Goal: Information Seeking & Learning: Check status

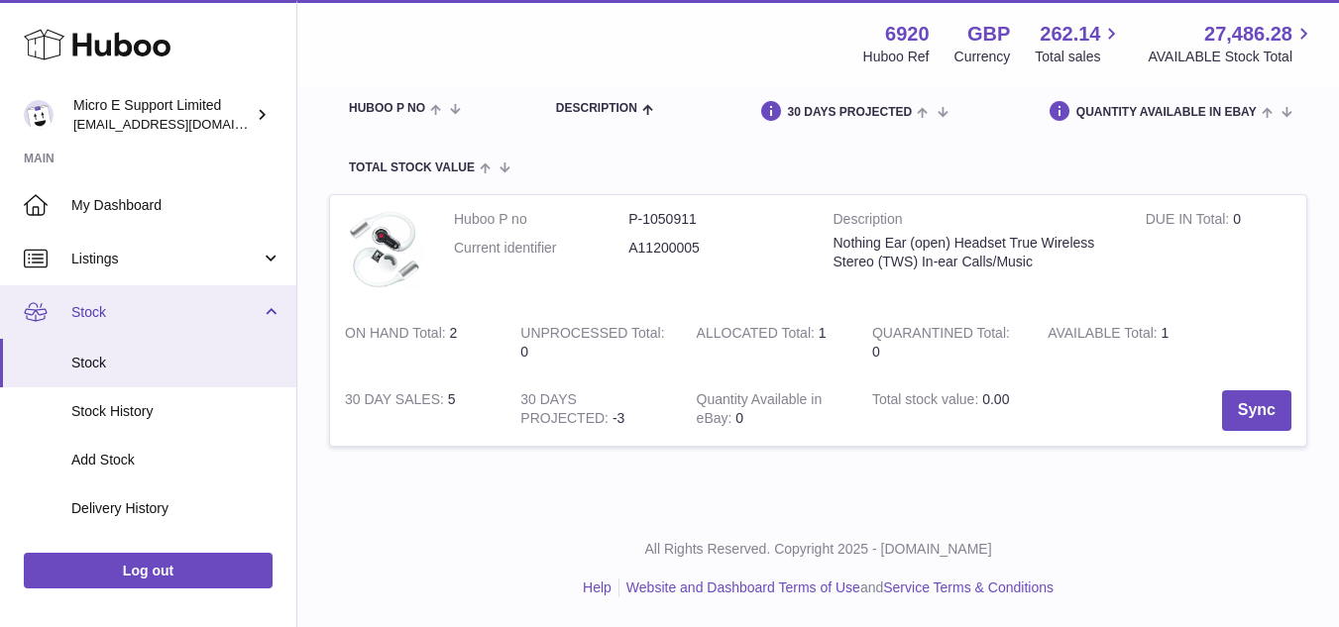
click at [214, 316] on span "Stock" at bounding box center [165, 312] width 189 height 19
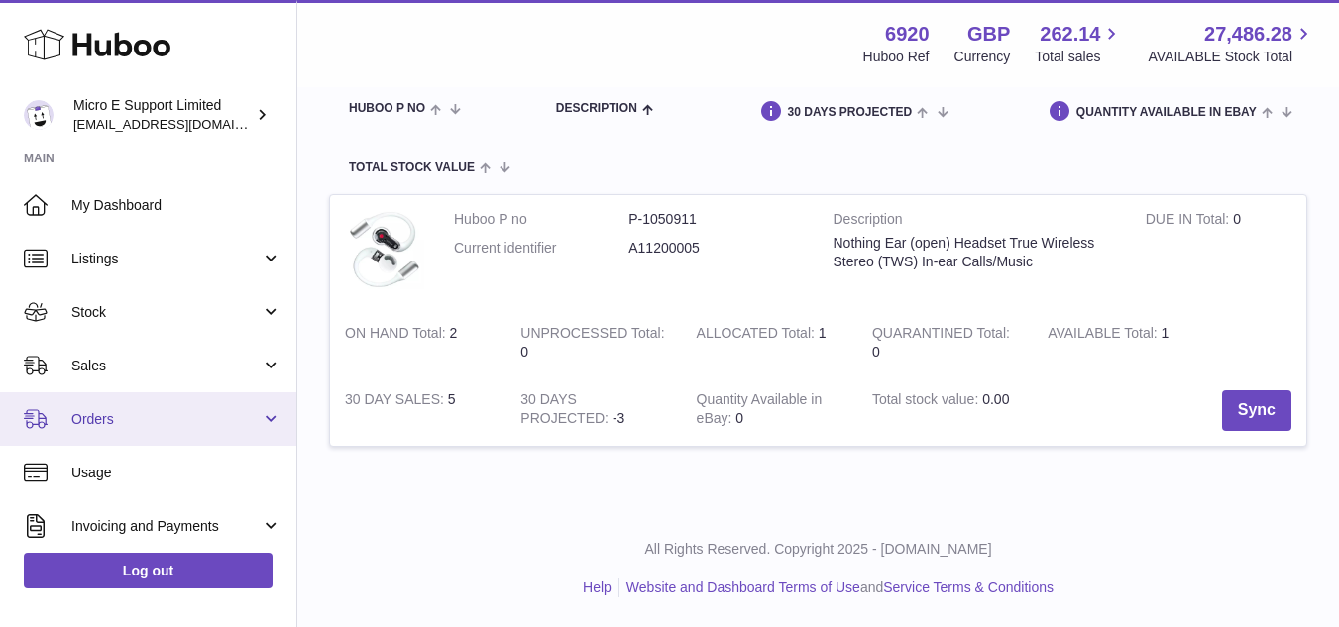
click at [187, 413] on span "Orders" at bounding box center [165, 419] width 189 height 19
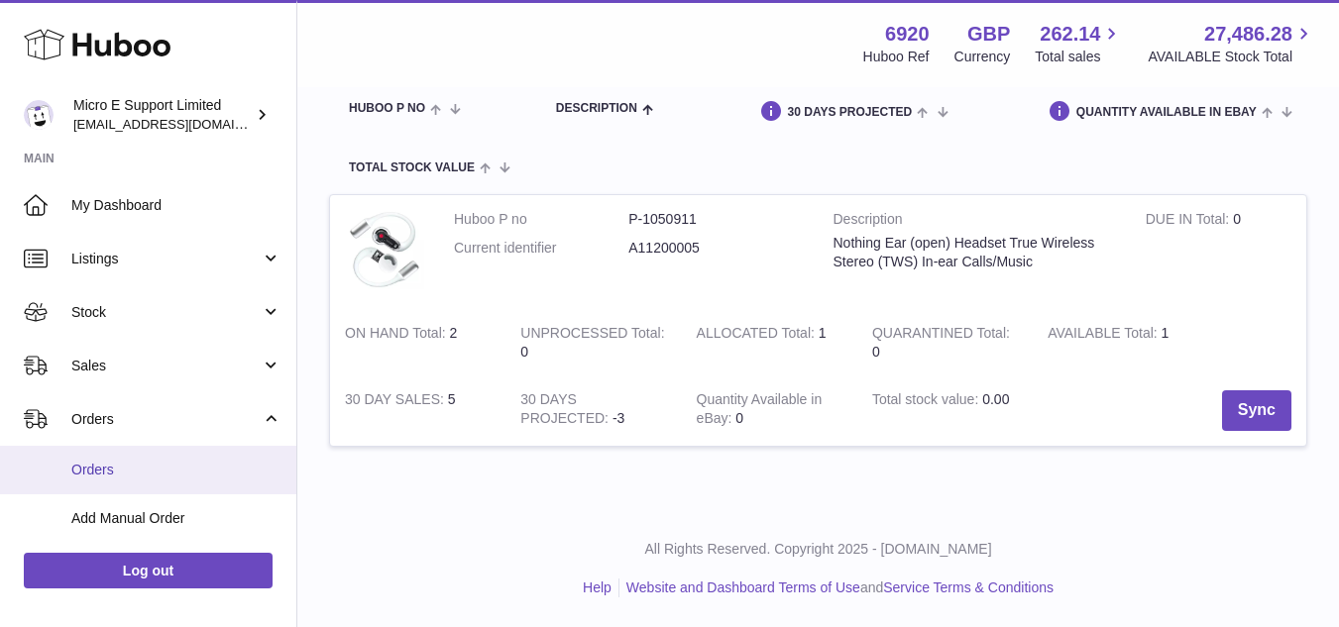
click at [145, 459] on link "Orders" at bounding box center [148, 470] width 296 height 49
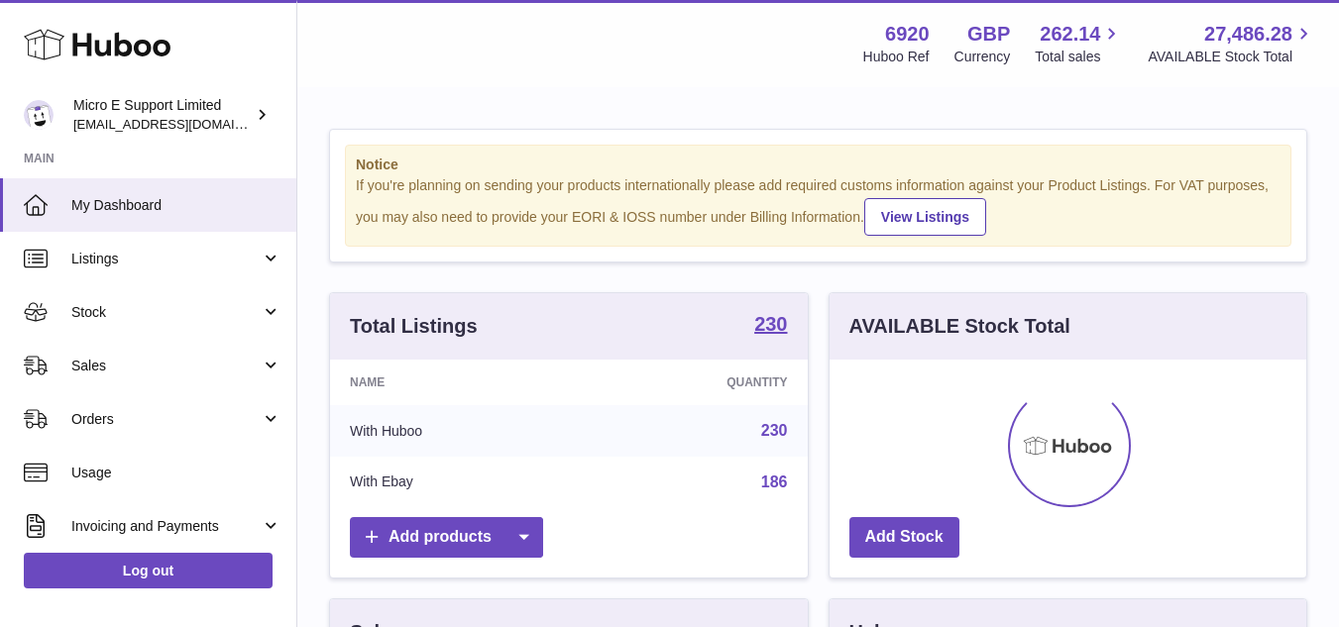
scroll to position [309, 477]
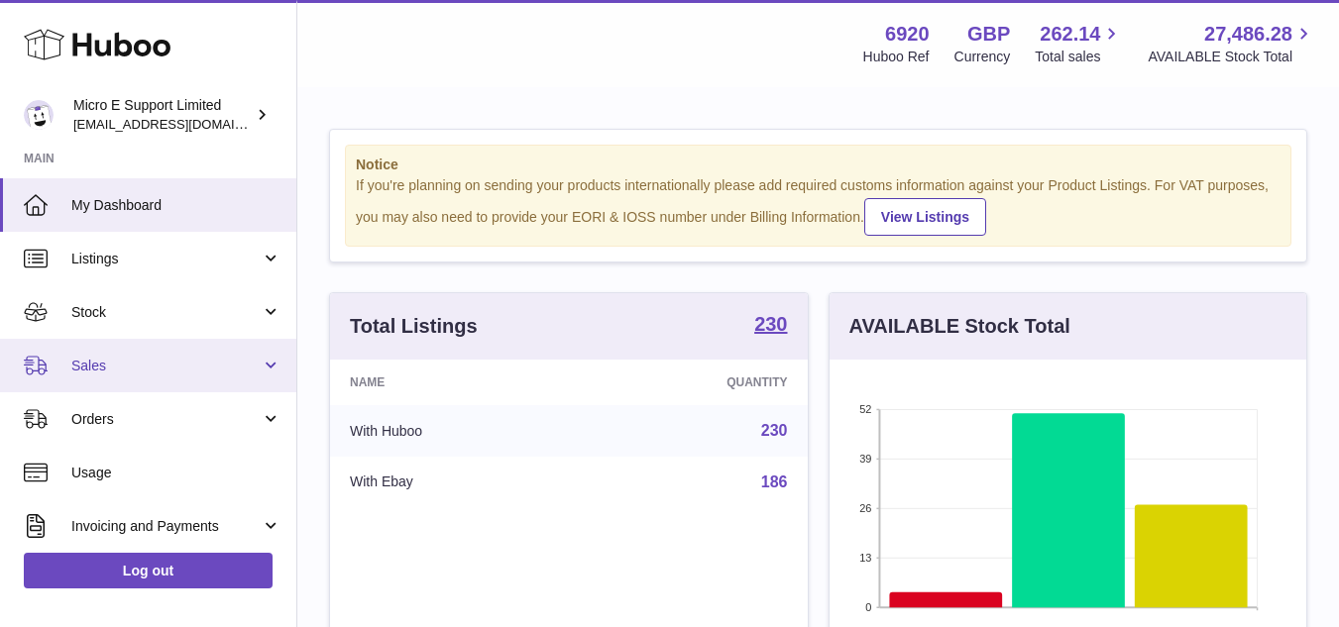
click at [226, 376] on link "Sales" at bounding box center [148, 366] width 296 height 54
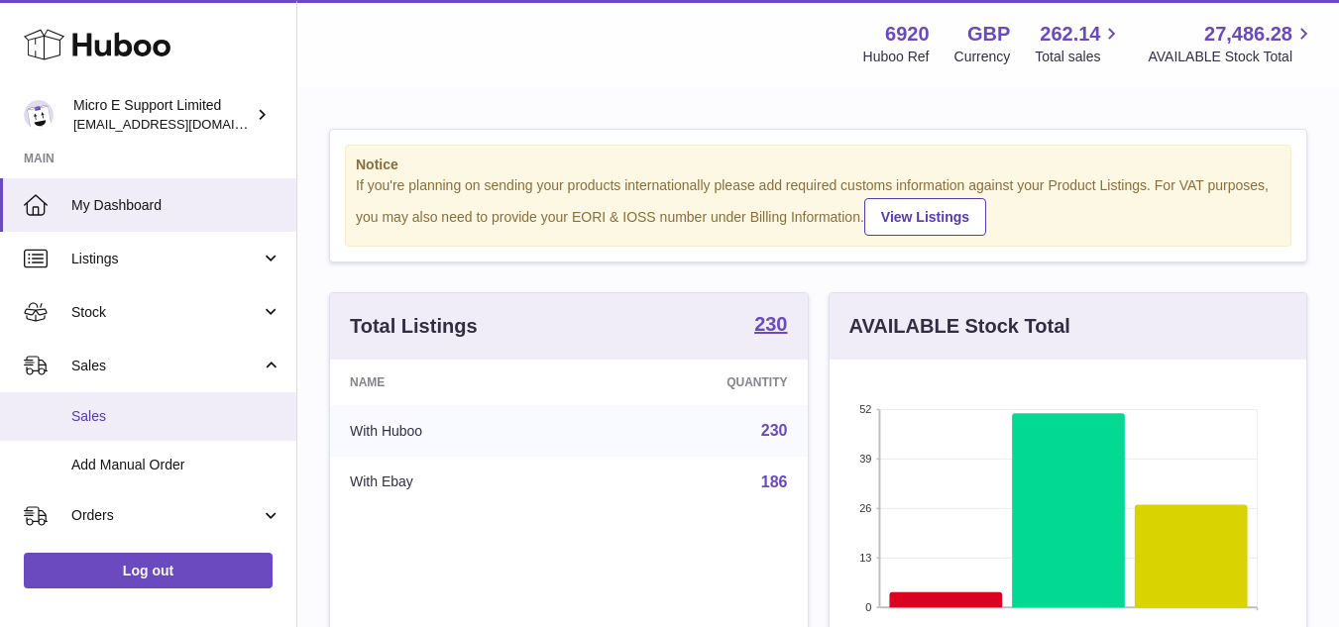
click at [160, 409] on span "Sales" at bounding box center [176, 416] width 210 height 19
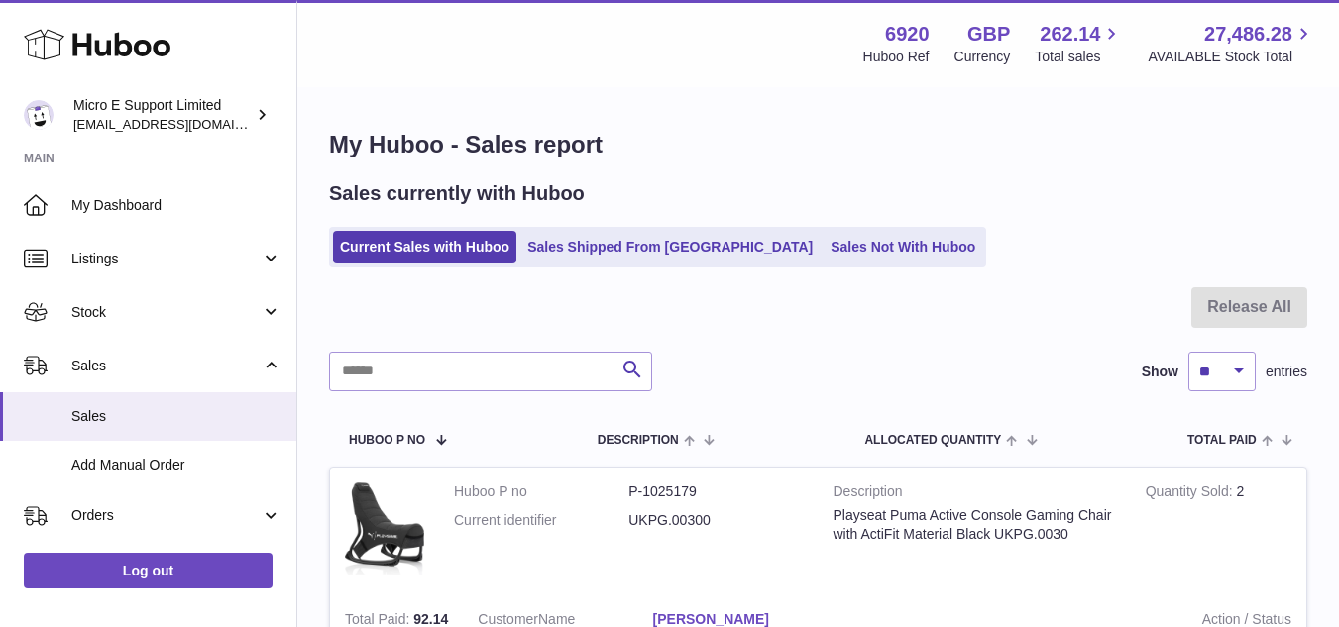
click at [1029, 253] on div "Current Sales with Huboo Sales Shipped From Huboo Sales Not With Huboo" at bounding box center [818, 247] width 978 height 41
click at [96, 415] on span "Sales" at bounding box center [176, 416] width 210 height 19
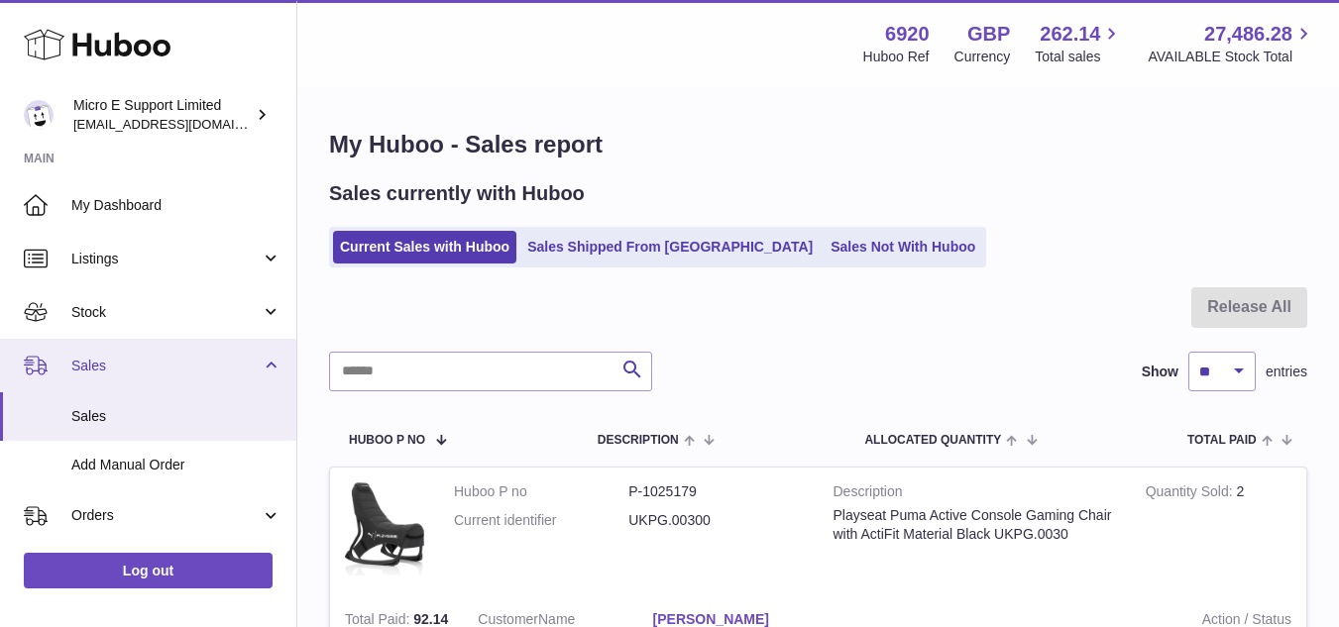
click at [190, 374] on span "Sales" at bounding box center [165, 366] width 189 height 19
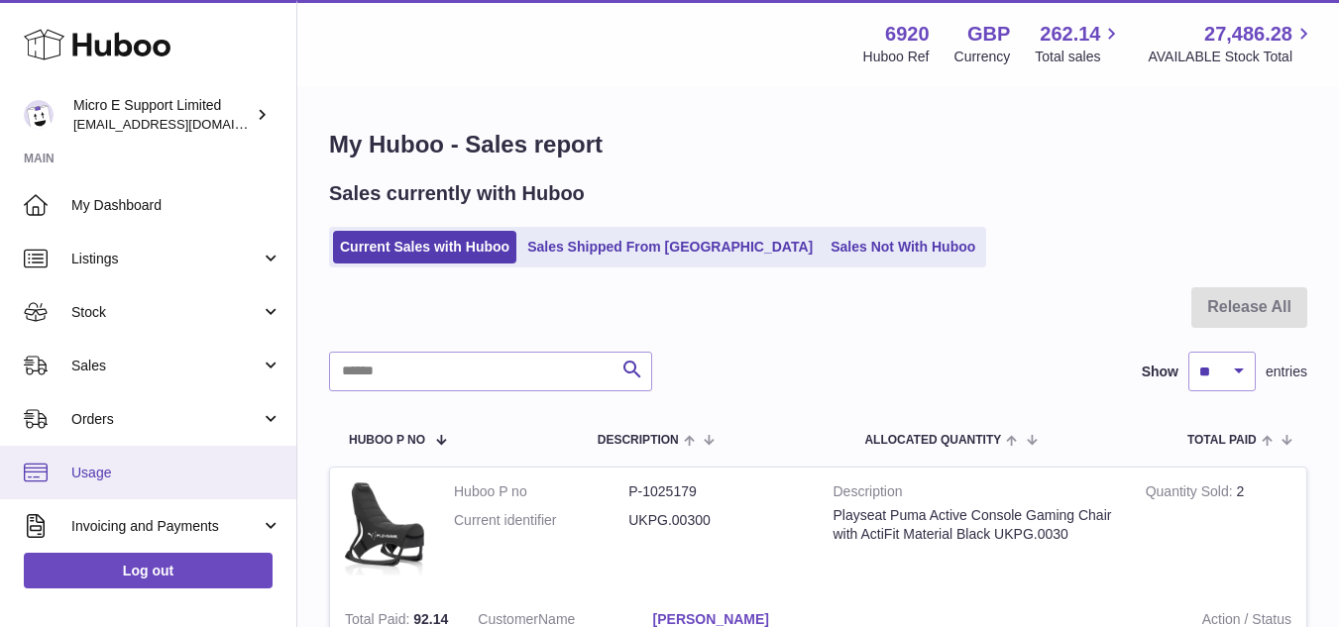
click at [135, 470] on span "Usage" at bounding box center [176, 473] width 210 height 19
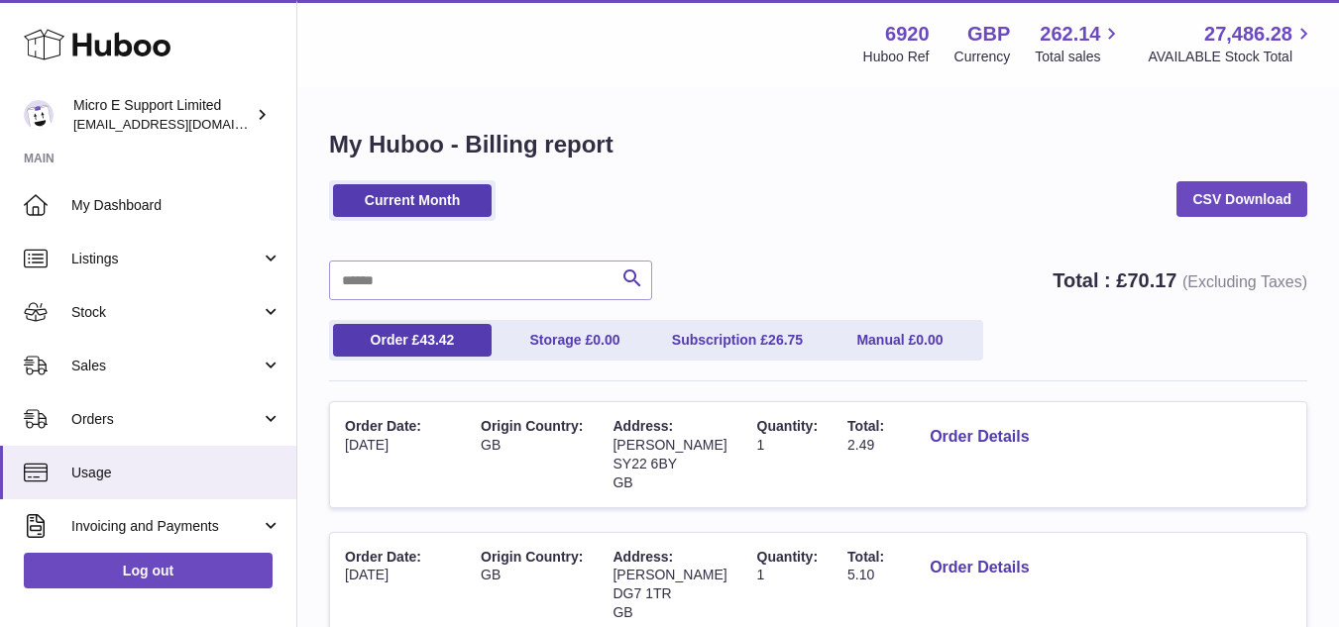
click at [906, 269] on div "Search Total : £ 70.17 (Excluding Taxes)" at bounding box center [818, 281] width 978 height 40
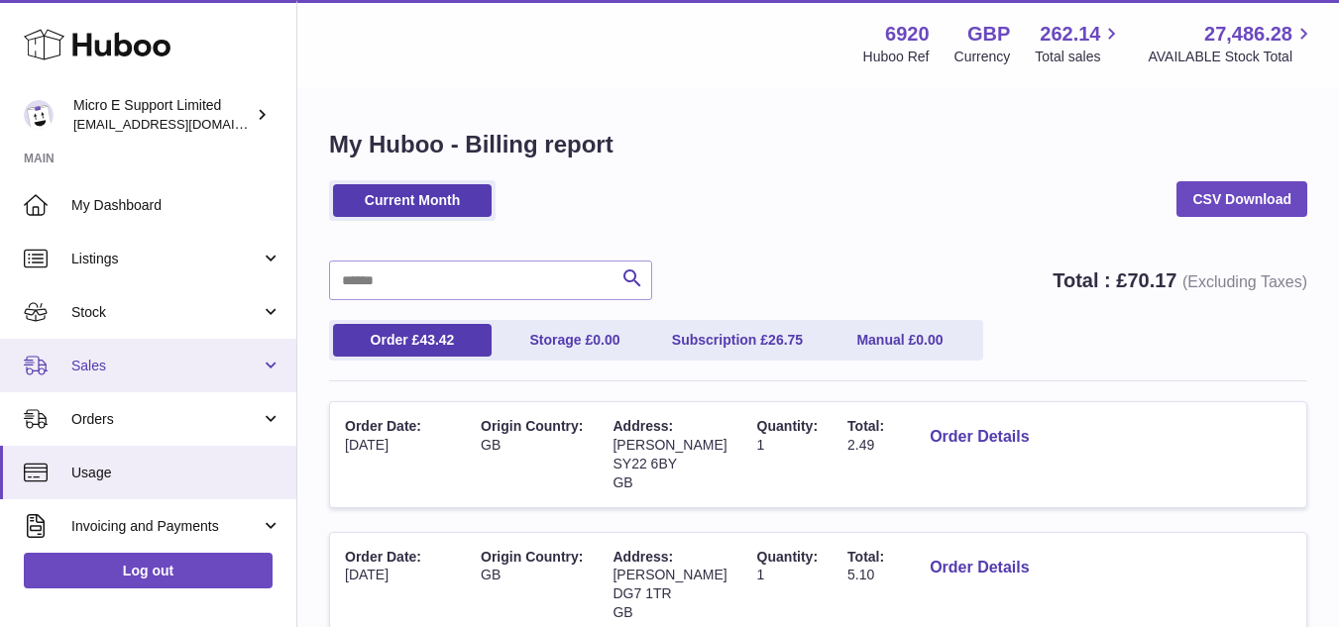
scroll to position [198, 0]
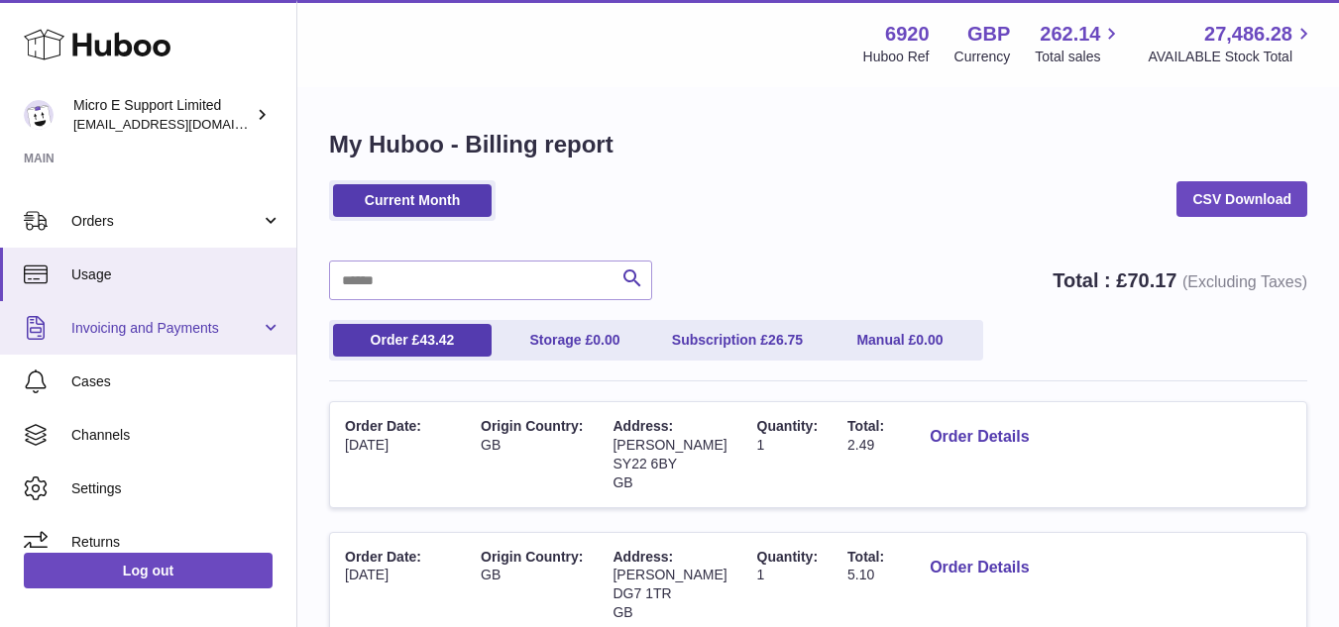
click at [249, 326] on span "Invoicing and Payments" at bounding box center [165, 328] width 189 height 19
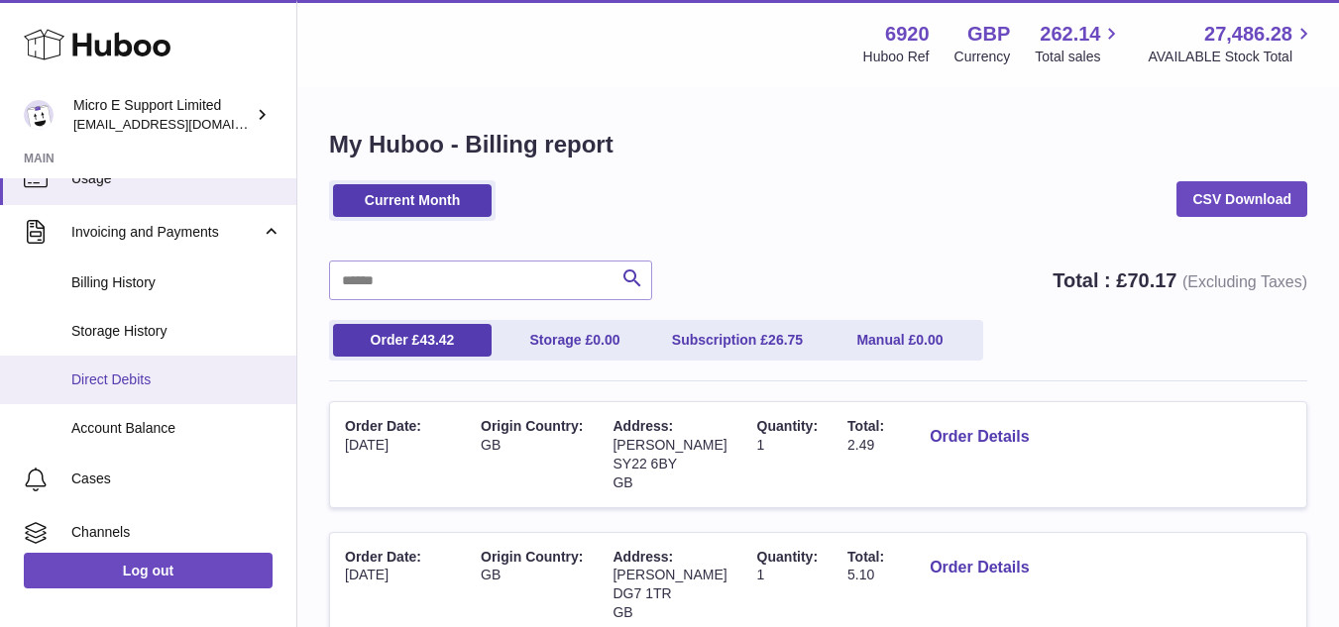
scroll to position [297, 0]
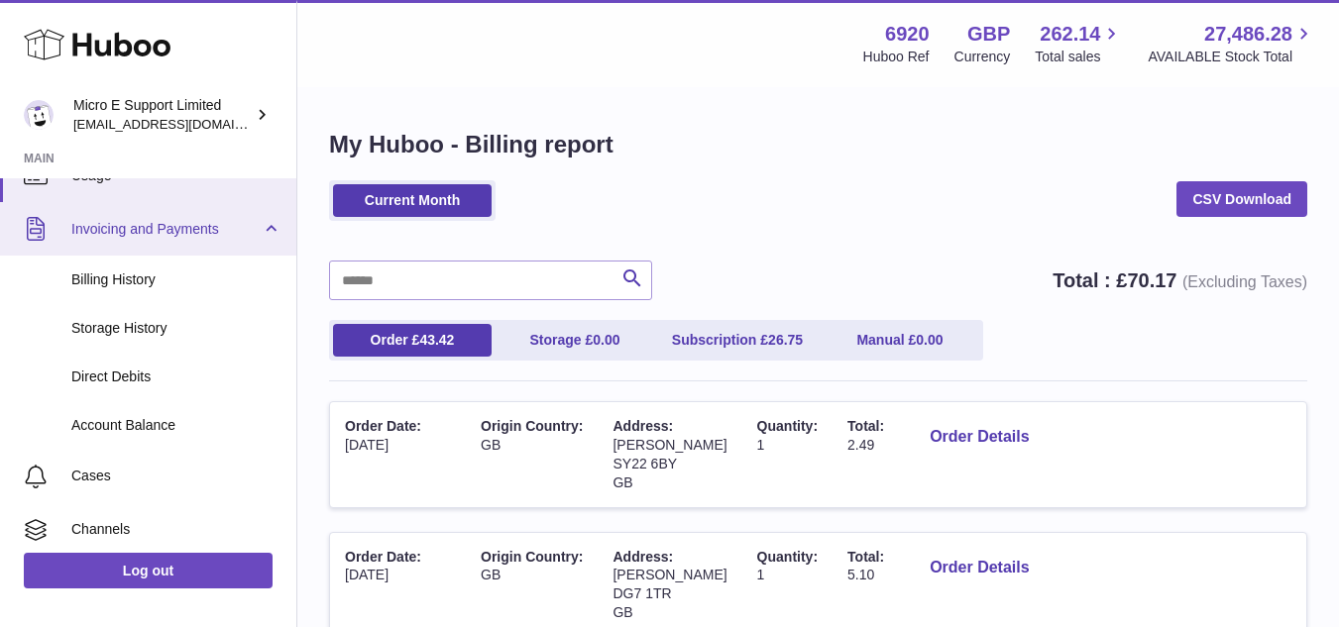
click at [266, 232] on link "Invoicing and Payments" at bounding box center [148, 229] width 296 height 54
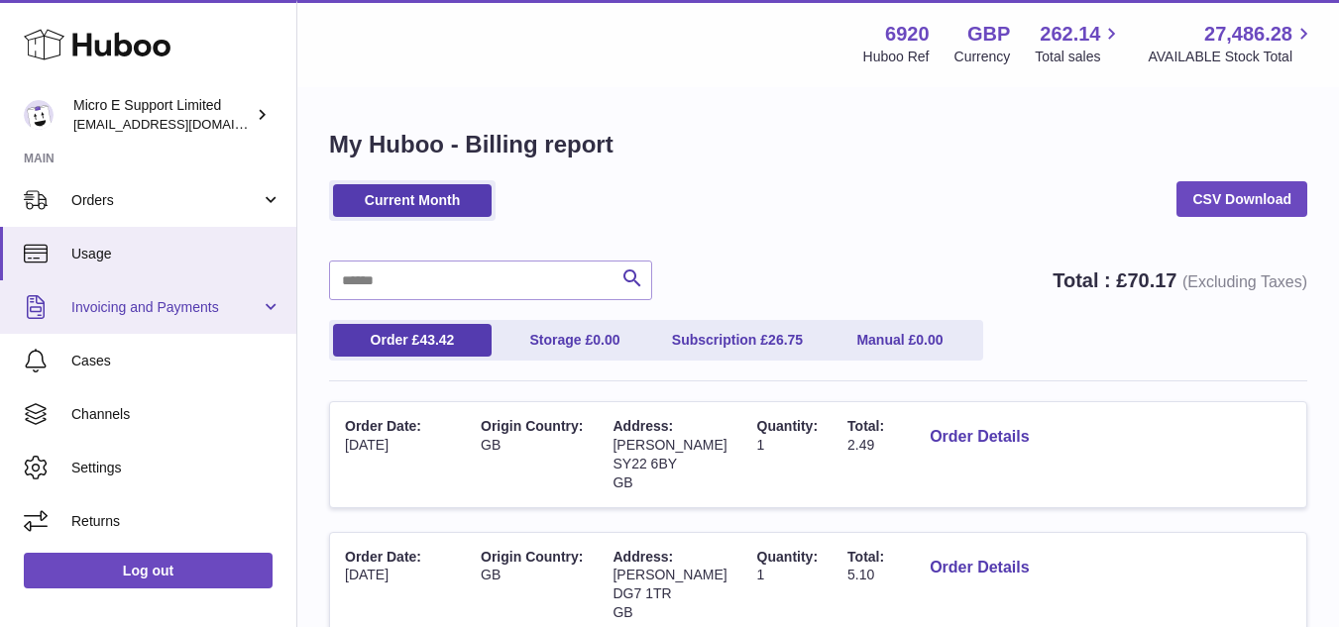
click at [223, 295] on link "Invoicing and Payments" at bounding box center [148, 308] width 296 height 54
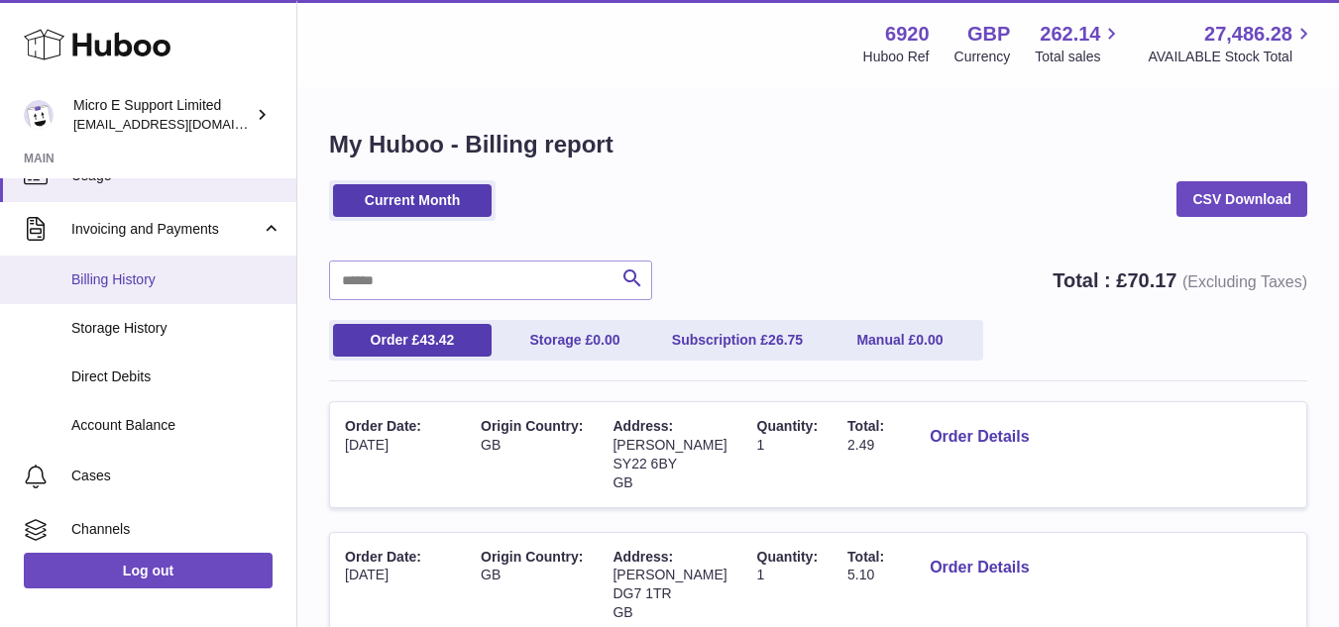
click at [117, 289] on link "Billing History" at bounding box center [148, 280] width 296 height 49
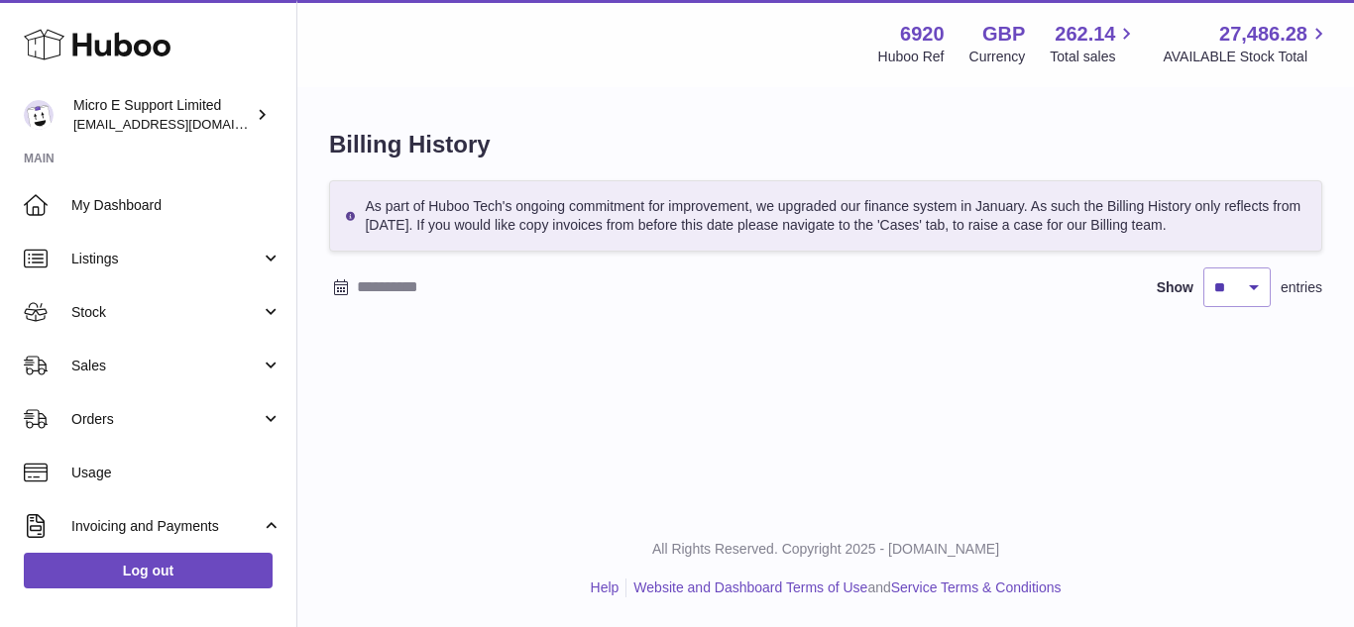
click at [428, 289] on input "text" at bounding box center [511, 288] width 309 height 32
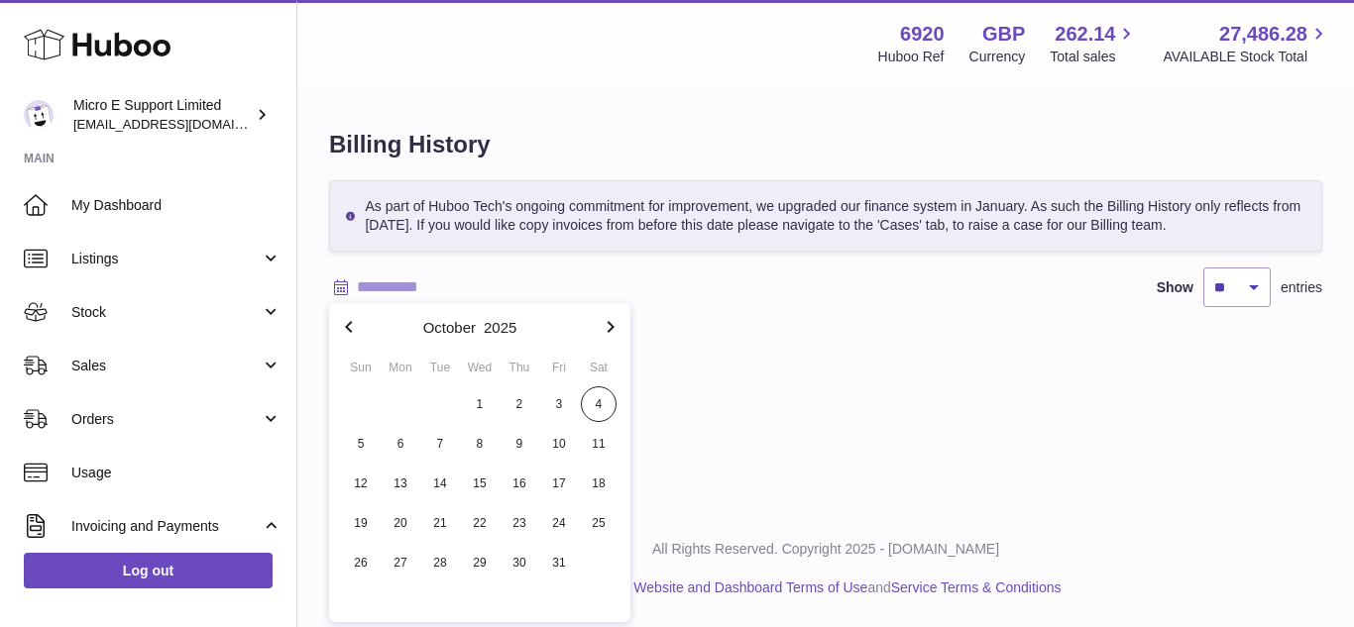
click at [783, 337] on div "Billing History As part of Huboo Tech's ongoing commitment for improvement, we …" at bounding box center [825, 228] width 1057 height 278
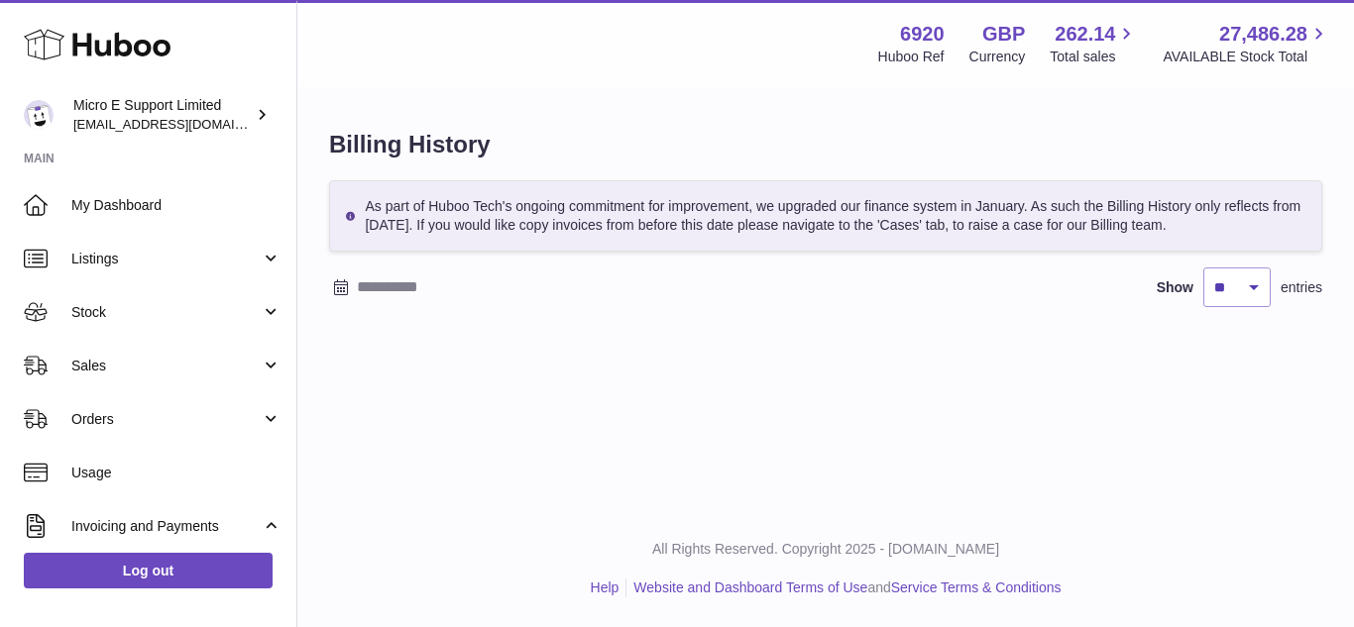
click at [837, 353] on div "Billing History As part of Huboo Tech's ongoing commitment for improvement, we …" at bounding box center [825, 228] width 1057 height 278
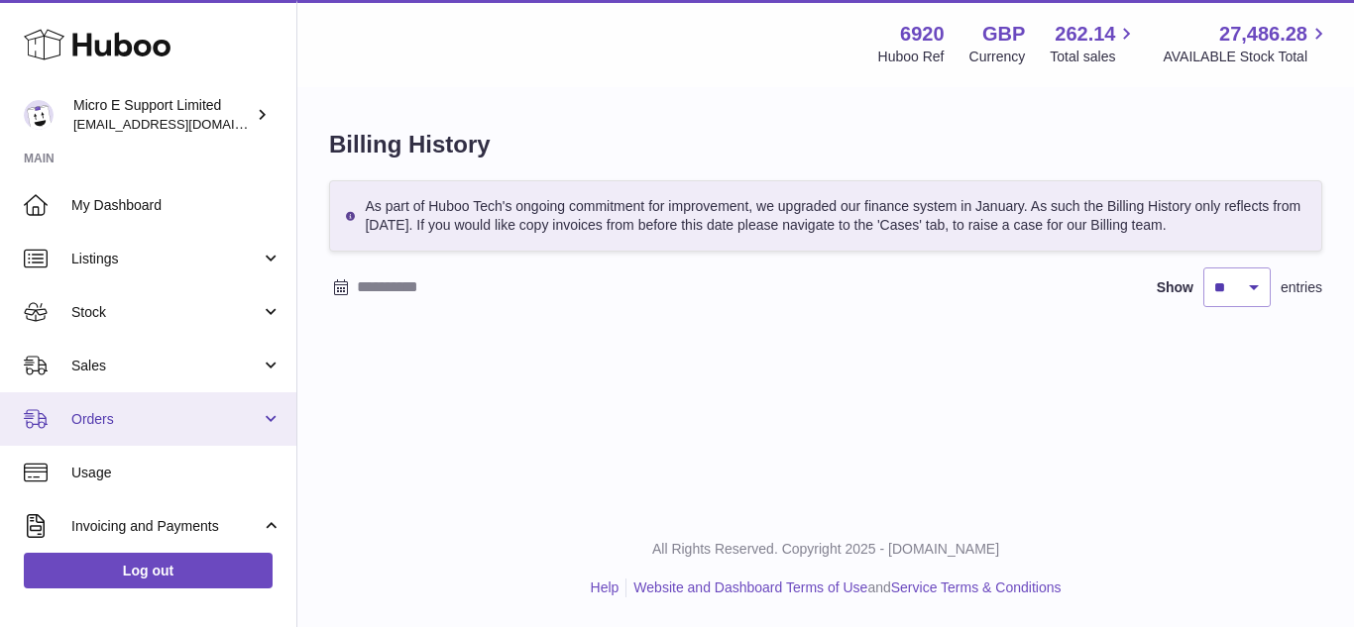
click at [230, 420] on span "Orders" at bounding box center [165, 419] width 189 height 19
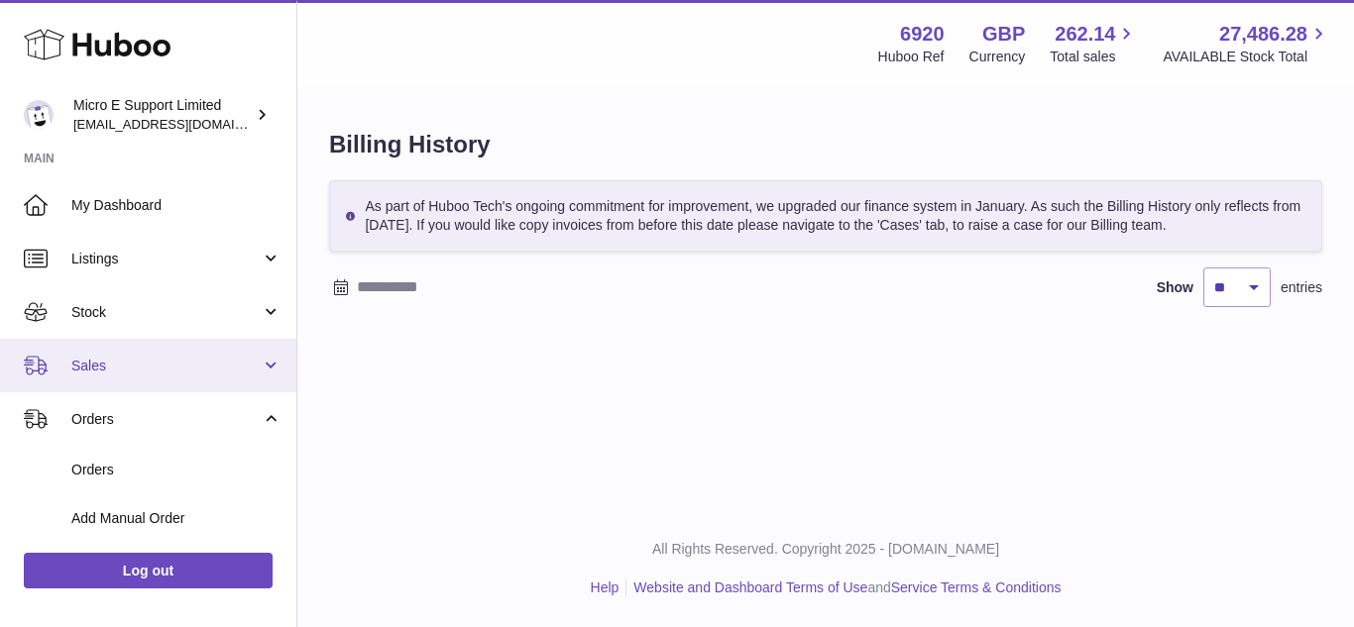
click at [183, 370] on span "Sales" at bounding box center [165, 366] width 189 height 19
click at [207, 380] on link "Sales" at bounding box center [148, 366] width 296 height 54
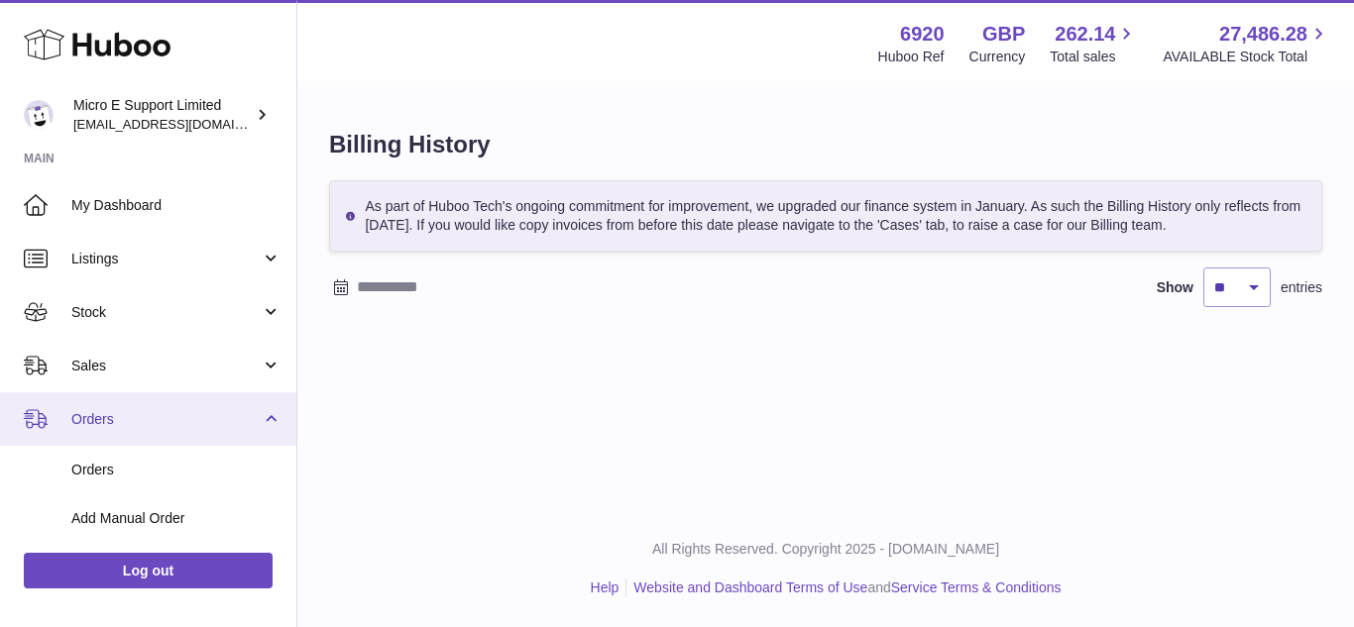
click at [208, 437] on link "Orders" at bounding box center [148, 420] width 296 height 54
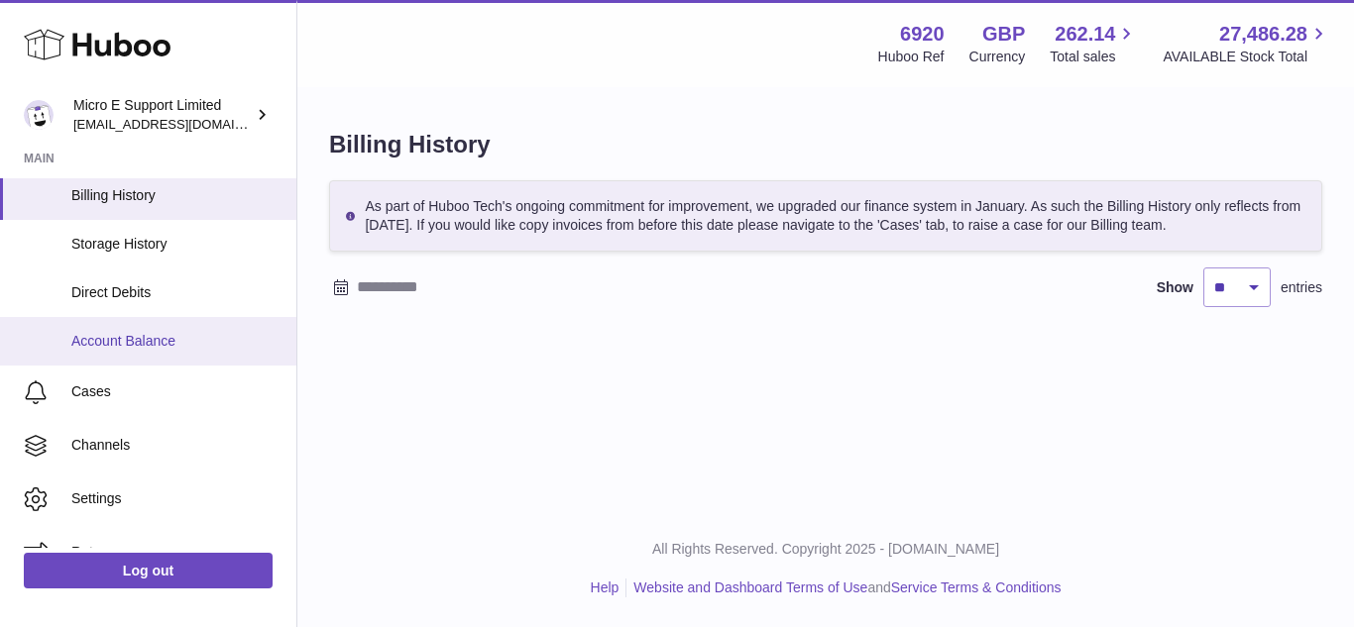
scroll to position [413, 0]
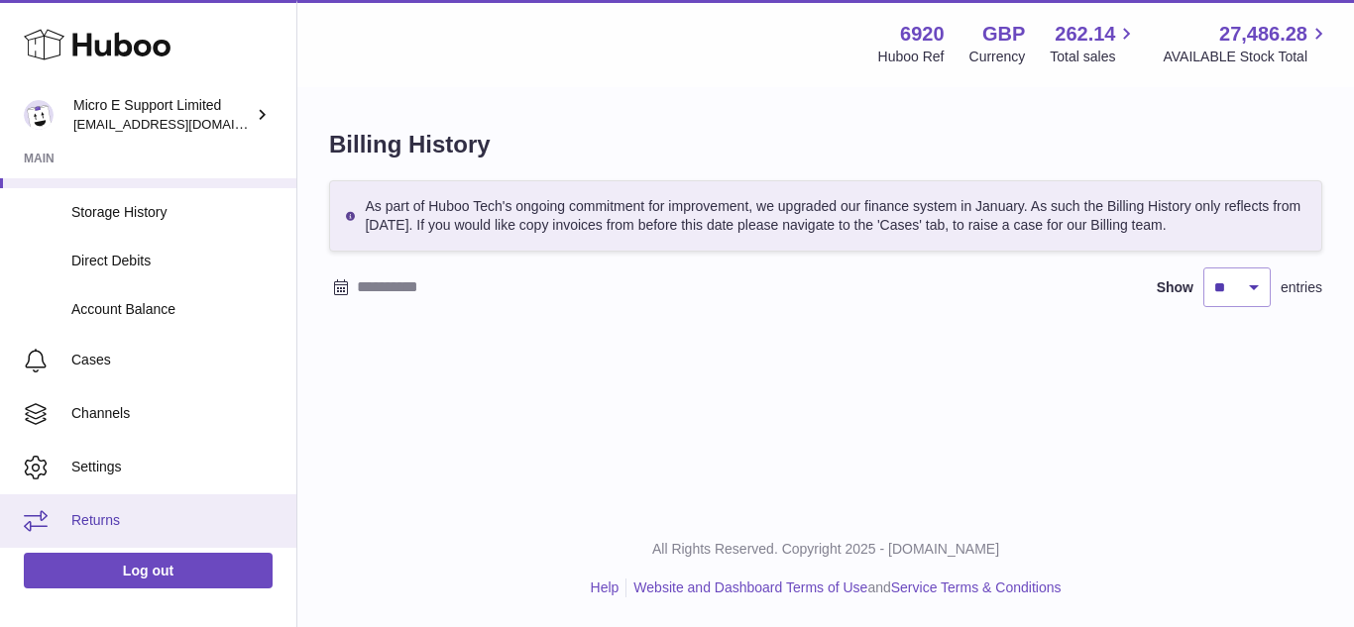
click at [113, 519] on span "Returns" at bounding box center [176, 520] width 210 height 19
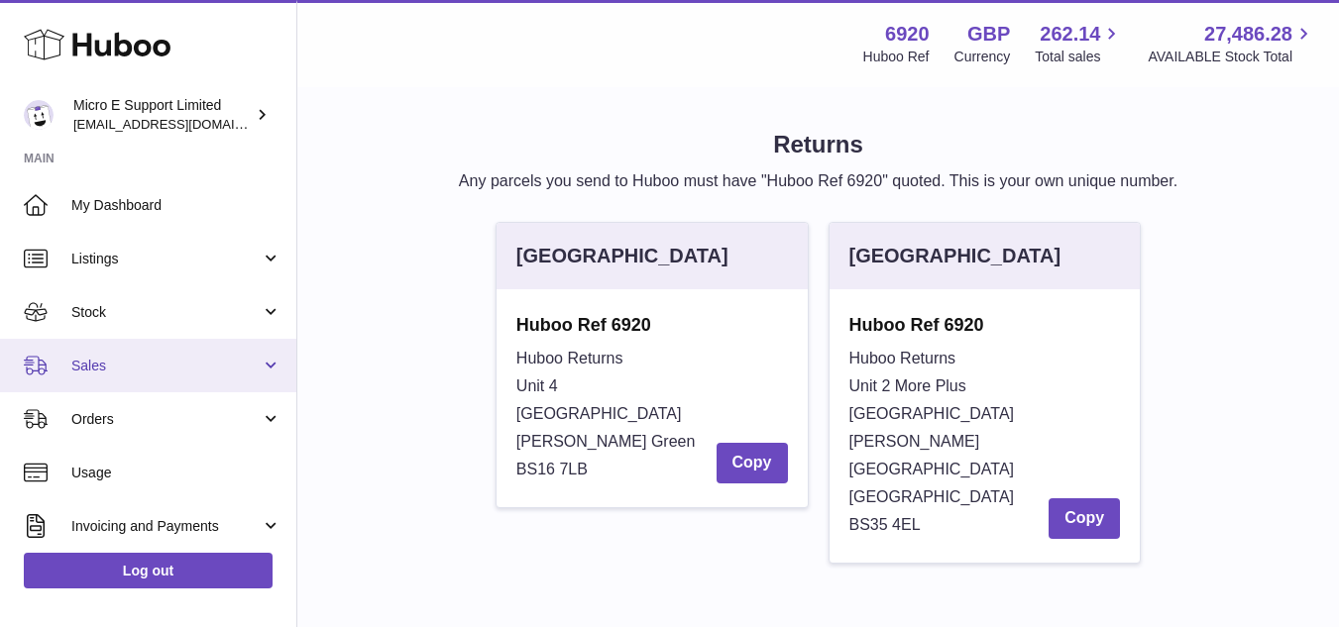
click at [136, 367] on span "Sales" at bounding box center [165, 366] width 189 height 19
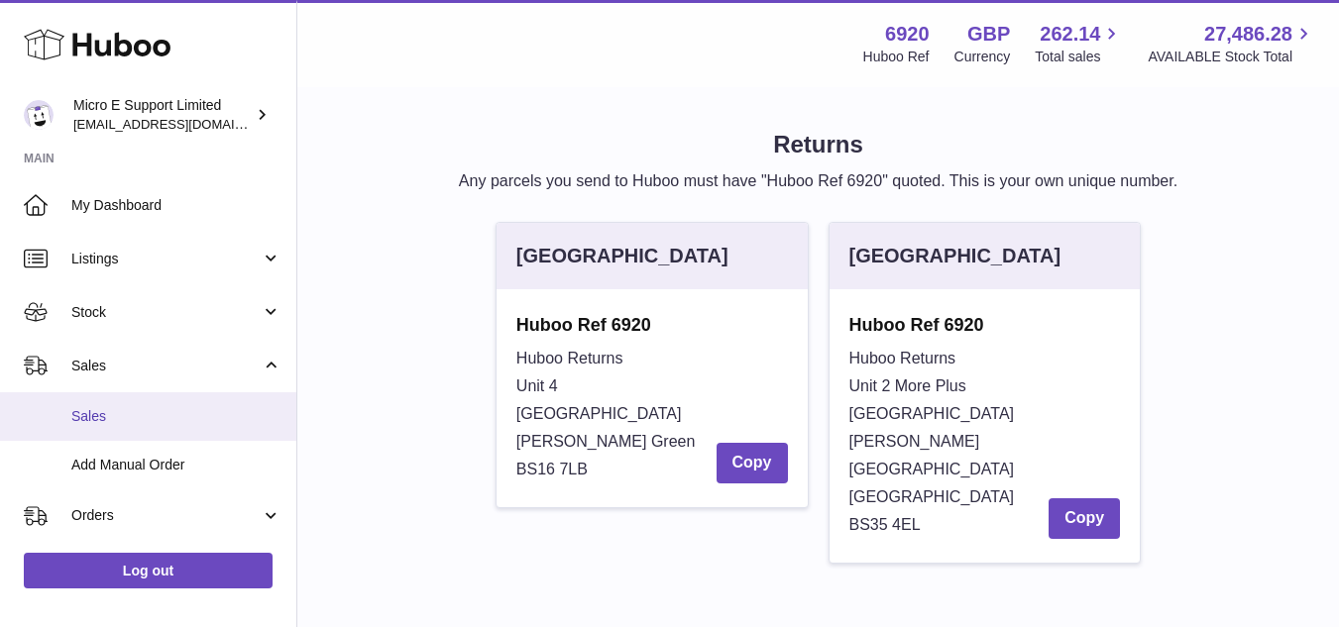
click at [96, 412] on span "Sales" at bounding box center [176, 416] width 210 height 19
